Goal: Task Accomplishment & Management: Manage account settings

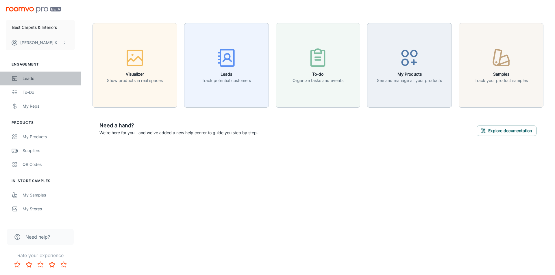
click at [29, 79] on div "Leads" at bounding box center [49, 78] width 52 height 6
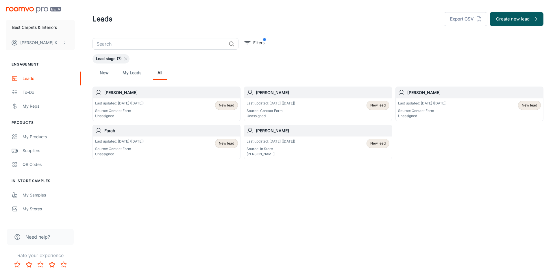
click at [225, 105] on span "New lead" at bounding box center [226, 105] width 15 height 5
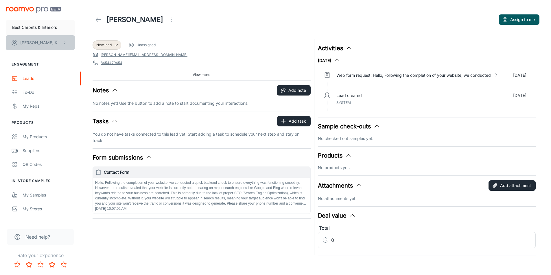
click at [32, 42] on p "[PERSON_NAME]" at bounding box center [38, 43] width 37 height 6
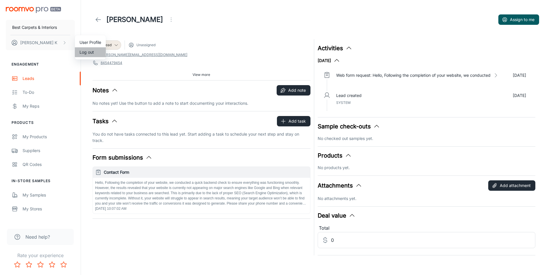
click at [90, 52] on li "Log out" at bounding box center [90, 52] width 31 height 10
